Goal: Navigation & Orientation: Understand site structure

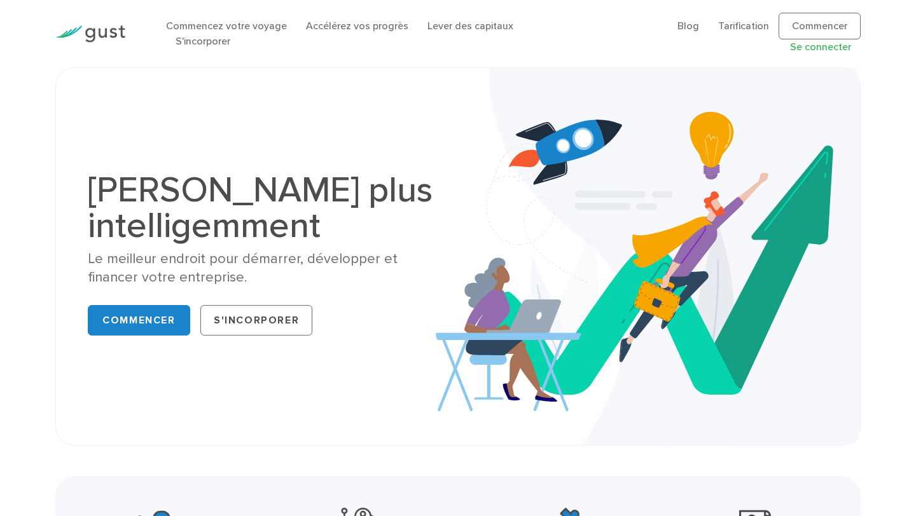
click at [820, 41] on font "Se connecter" at bounding box center [820, 47] width 61 height 12
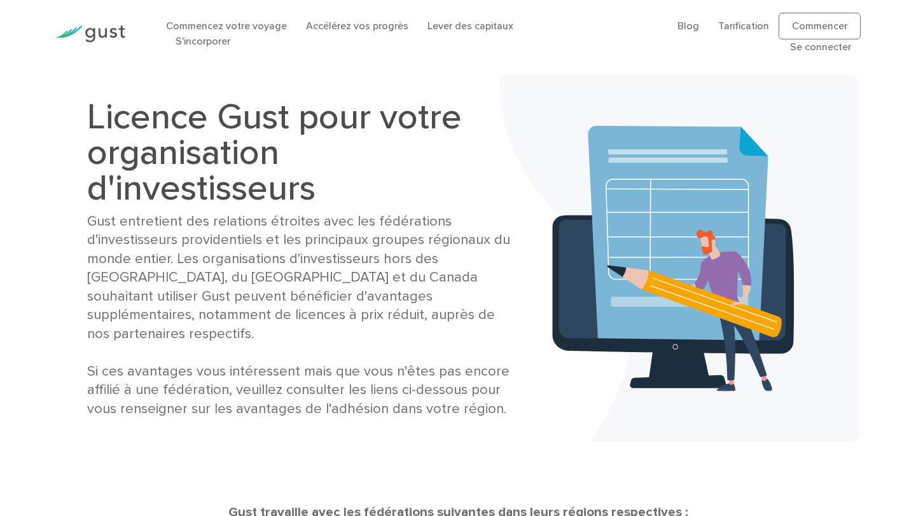
click at [459, 174] on h1 "Licence Gust pour votre organisation d'investisseurs" at bounding box center [299, 152] width 425 height 107
click at [274, 31] on font "Commencez votre voyage" at bounding box center [226, 26] width 121 height 12
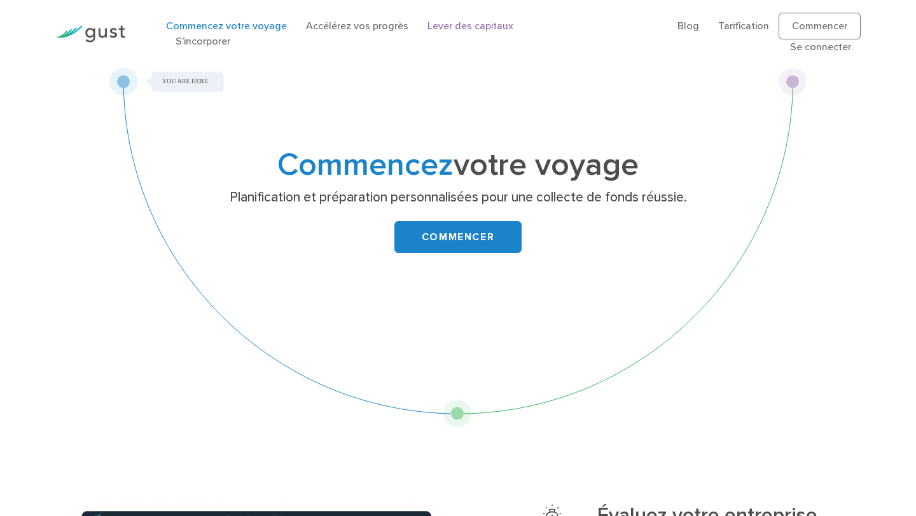
click at [445, 32] on font "Lever des capitaux" at bounding box center [470, 26] width 86 height 12
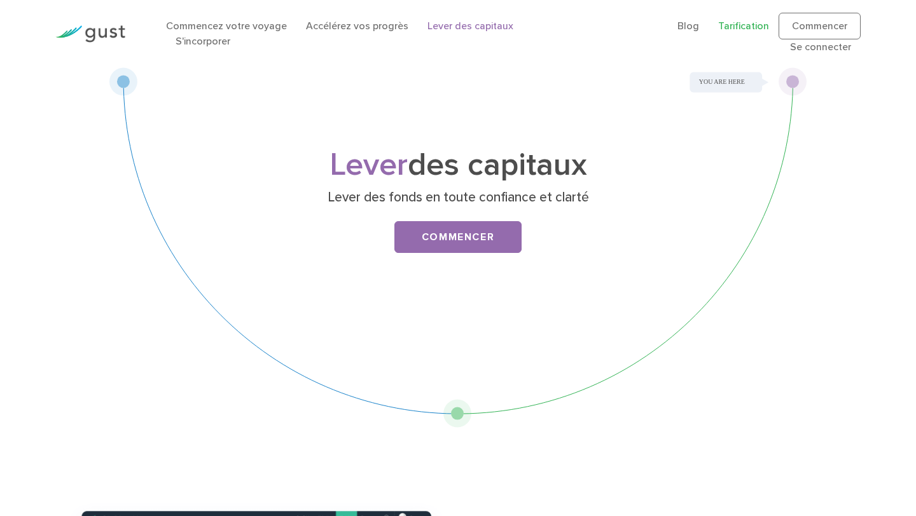
click at [718, 32] on font "Tarification" at bounding box center [743, 26] width 51 height 12
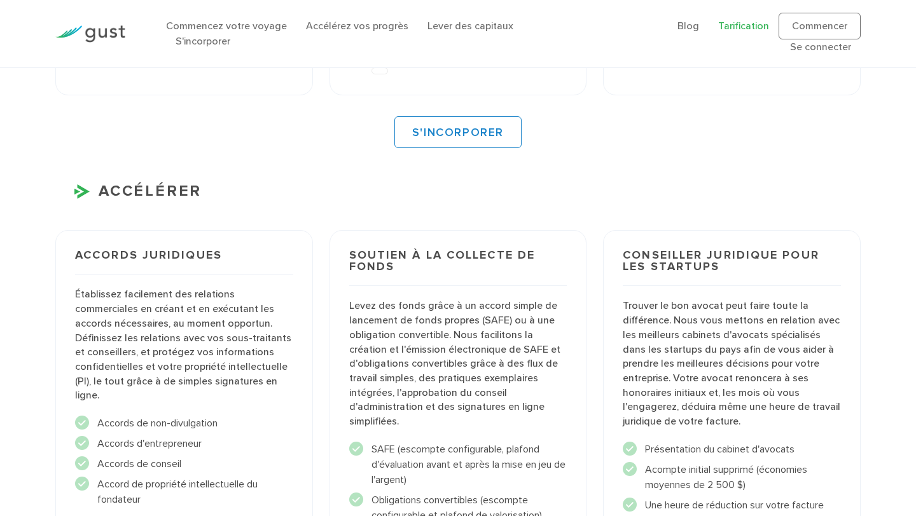
scroll to position [1723, 0]
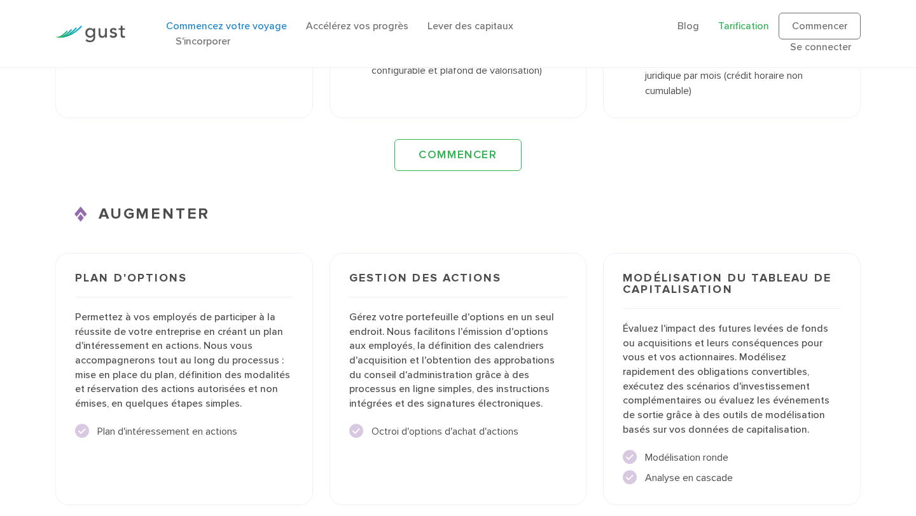
click at [246, 32] on font "Commencez votre voyage" at bounding box center [226, 26] width 121 height 12
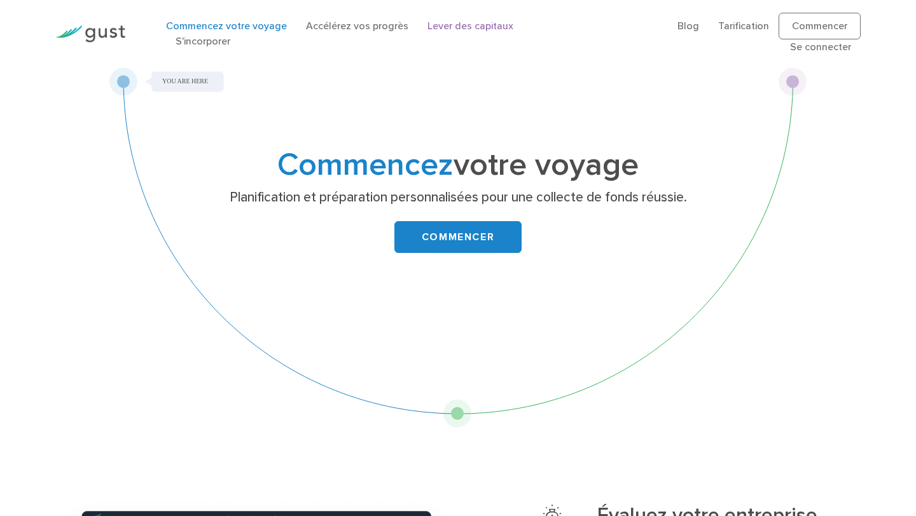
click at [438, 27] on font "Lever des capitaux" at bounding box center [470, 26] width 86 height 12
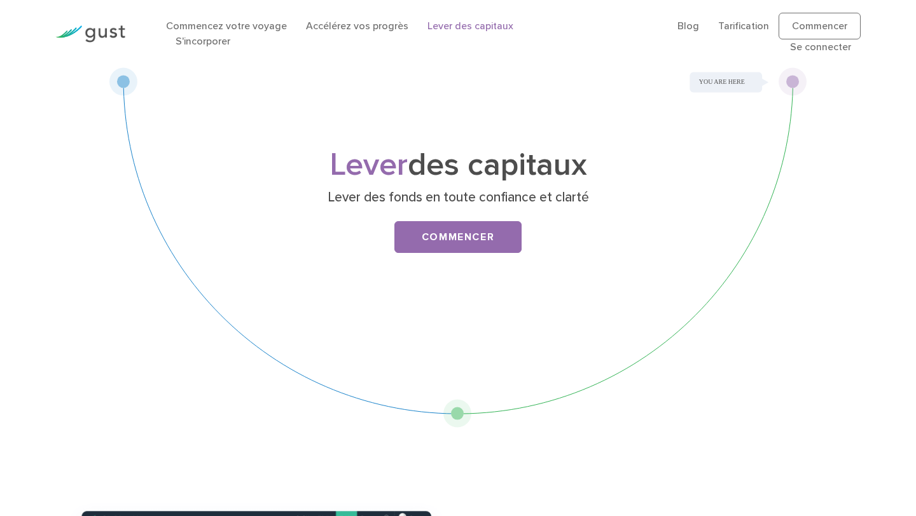
click at [230, 34] on li "S'incorporer" at bounding box center [203, 41] width 55 height 15
click at [230, 35] on font "S'incorporer" at bounding box center [203, 41] width 55 height 12
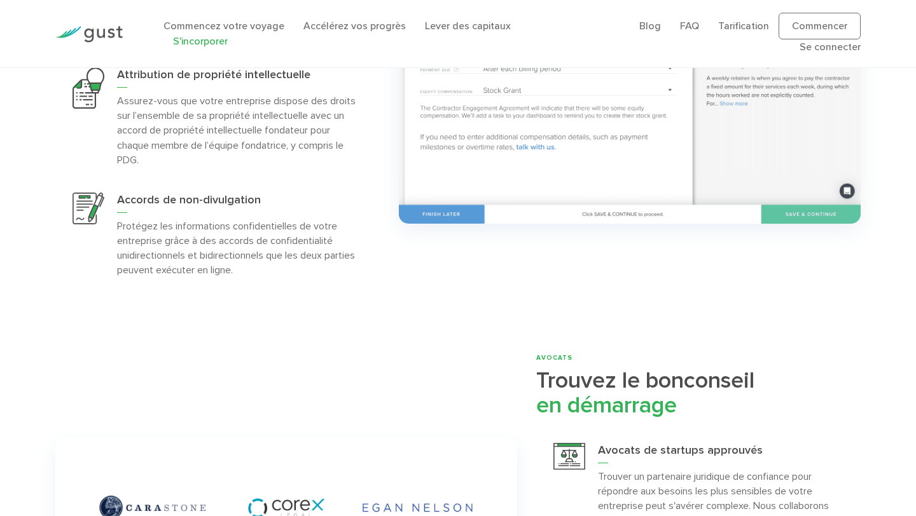
scroll to position [2332, 0]
